Goal: Task Accomplishment & Management: Manage account settings

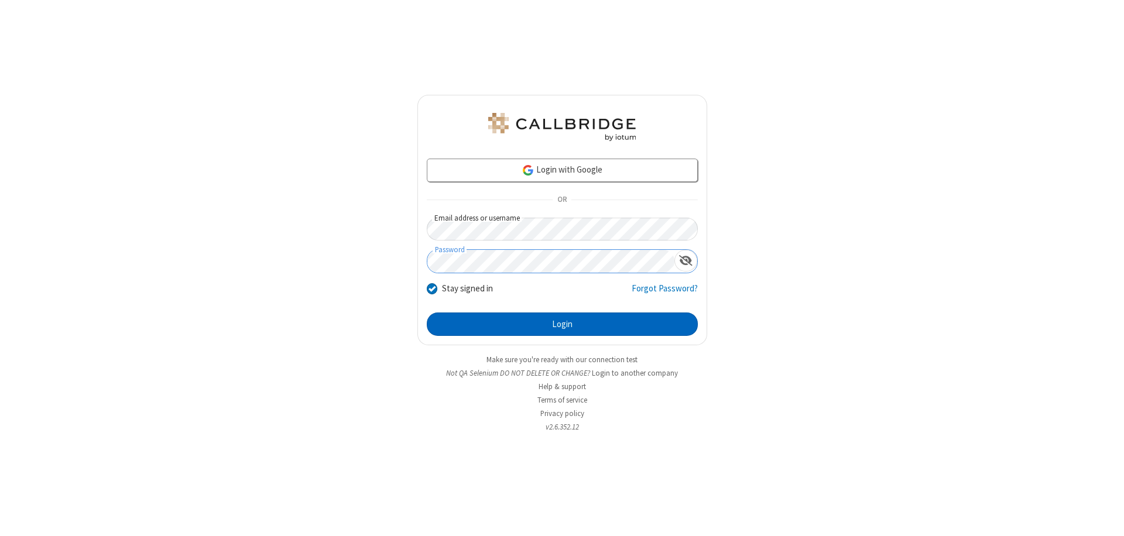
click at [562, 324] on button "Login" at bounding box center [562, 324] width 271 height 23
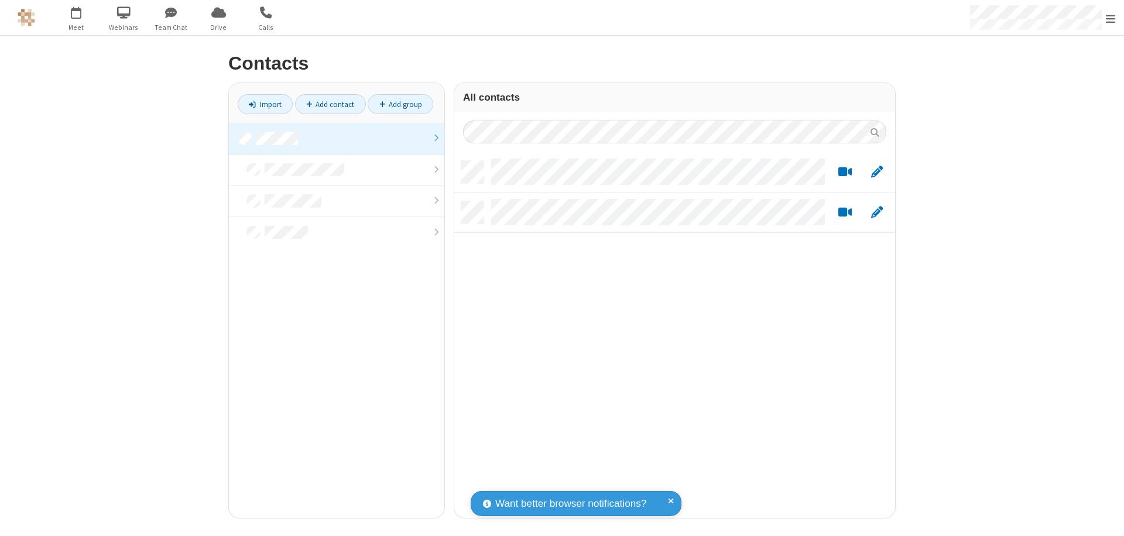
scroll to position [357, 432]
click at [336, 138] on link at bounding box center [336, 139] width 215 height 32
click at [330, 104] on link "Add contact" at bounding box center [330, 104] width 71 height 20
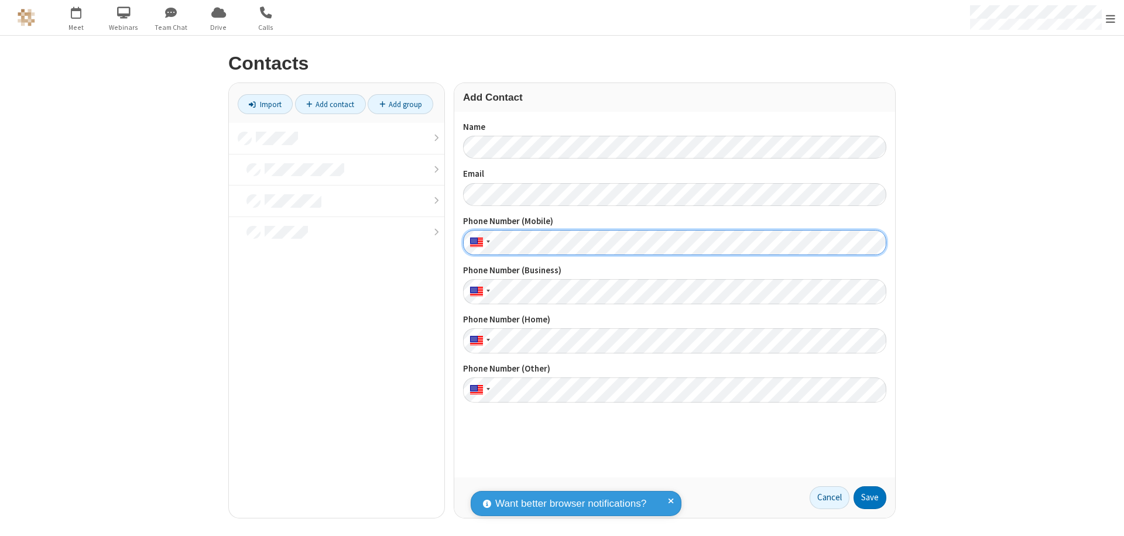
click at [870, 497] on button "Save" at bounding box center [869, 497] width 33 height 23
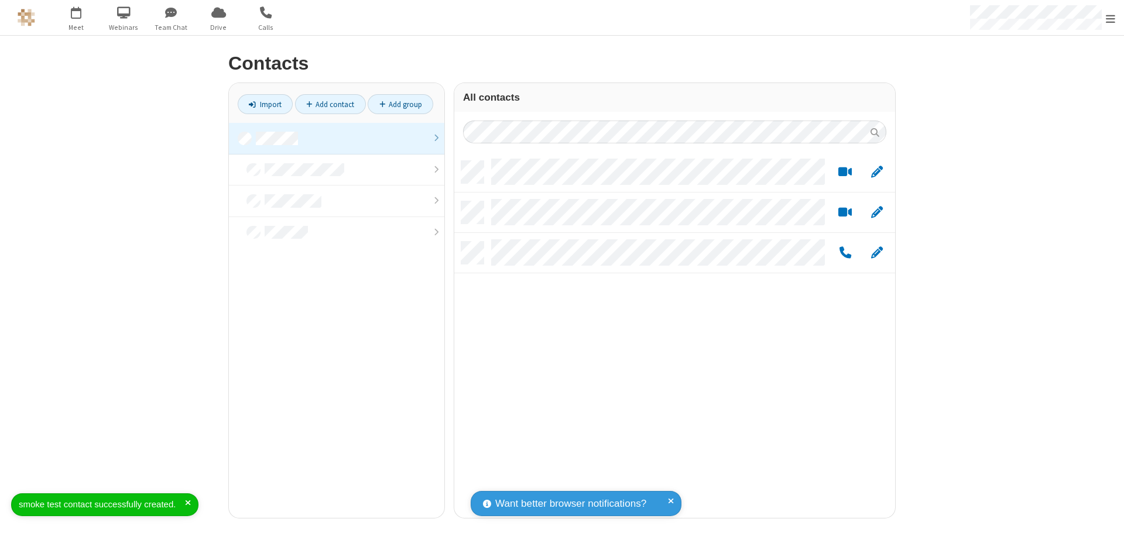
scroll to position [357, 432]
